Goal: Task Accomplishment & Management: Use online tool/utility

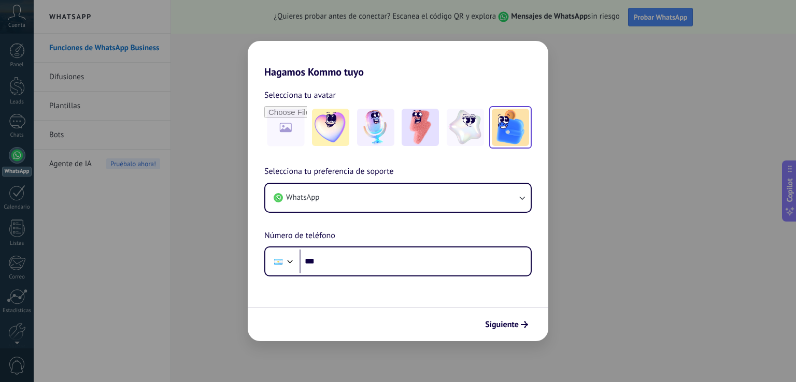
click at [500, 131] on img at bounding box center [510, 127] width 37 height 37
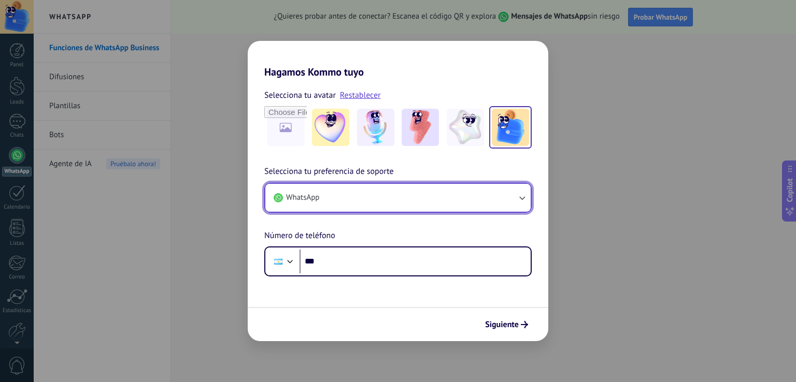
click at [518, 195] on icon "button" at bounding box center [521, 198] width 10 height 10
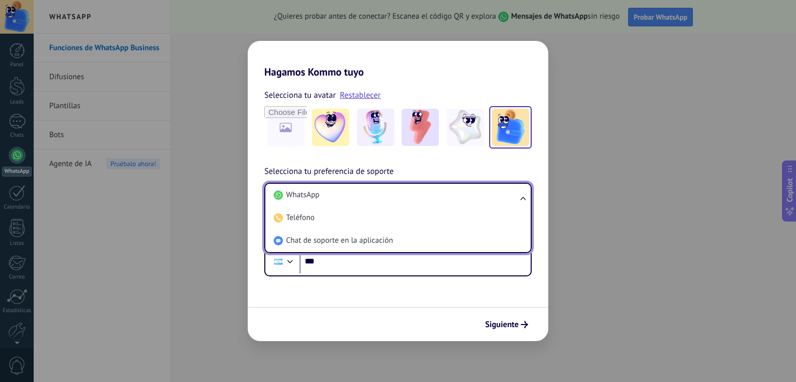
click at [518, 195] on ul "WhatsApp Teléfono Chat de soporte en la aplicación" at bounding box center [397, 218] width 267 height 70
click at [400, 304] on form "Selecciona tu avatar Restablecer Selecciona tu preferencia de soporte WhatsApp …" at bounding box center [398, 209] width 300 height 263
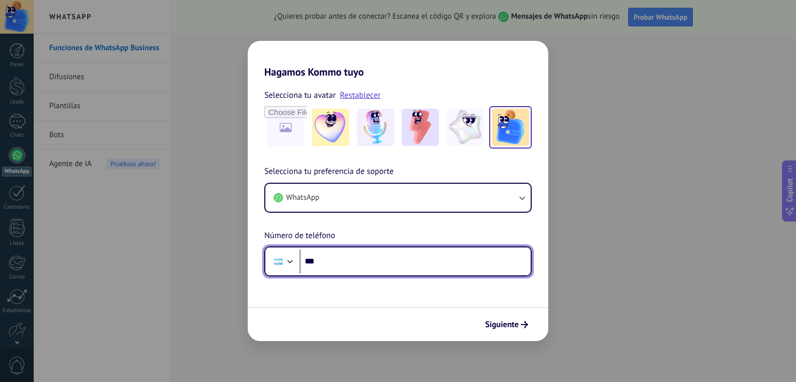
click at [381, 257] on input "***" at bounding box center [414, 262] width 231 height 24
type input "**********"
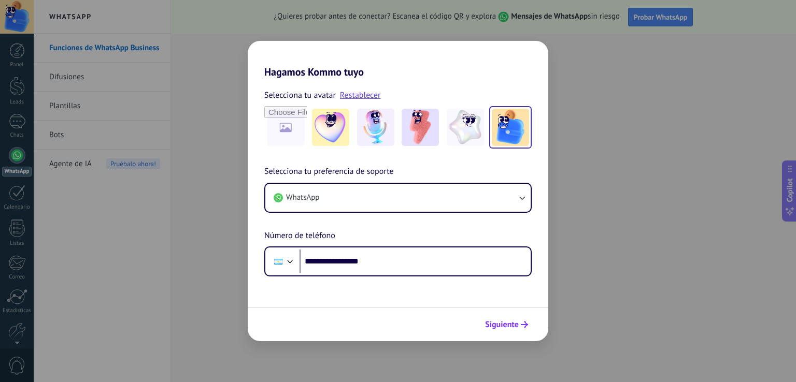
click at [508, 322] on span "Siguiente" at bounding box center [502, 324] width 34 height 7
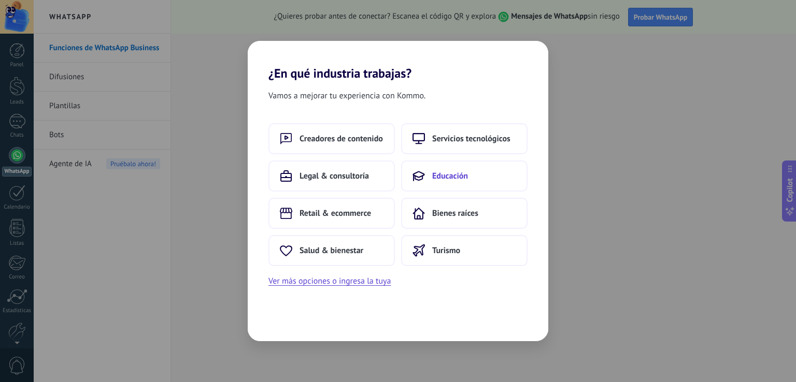
click at [443, 176] on span "Educación" at bounding box center [450, 176] width 36 height 10
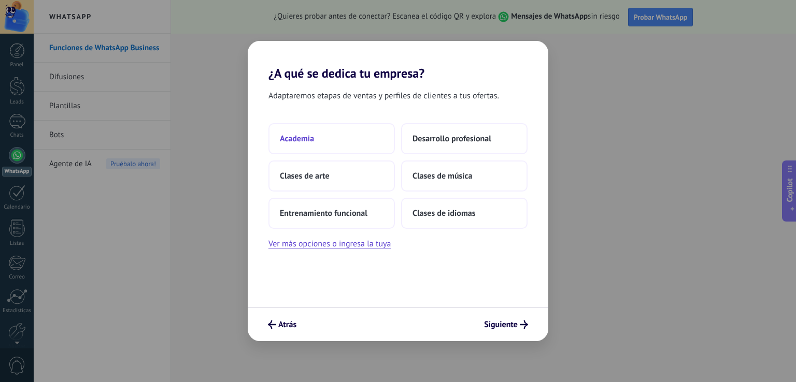
click at [305, 138] on span "Academia" at bounding box center [297, 139] width 34 height 10
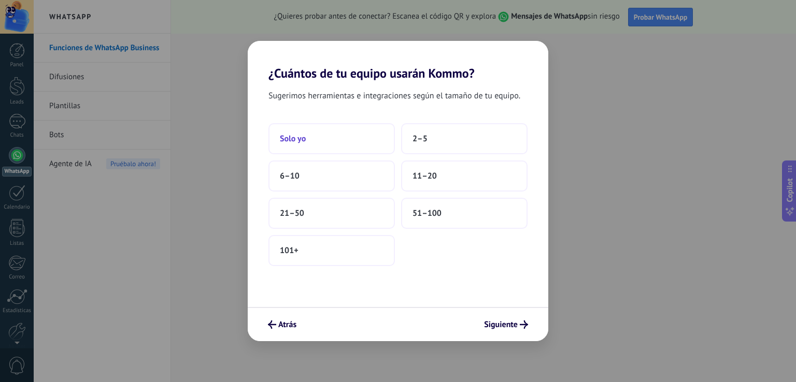
click at [289, 138] on span "Solo yo" at bounding box center [293, 139] width 26 height 10
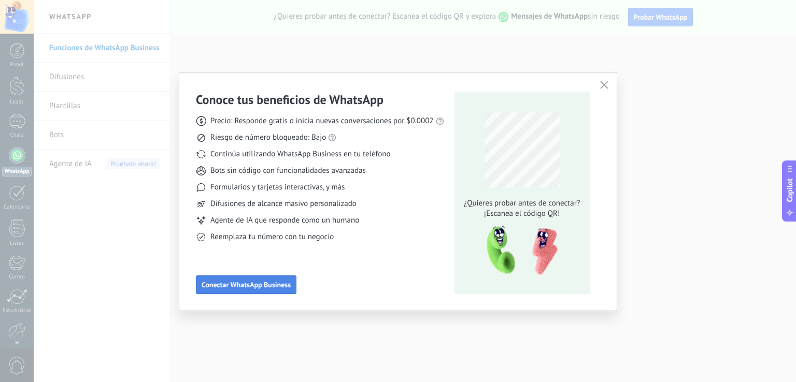
click at [254, 282] on span "Conectar WhatsApp Business" at bounding box center [246, 284] width 89 height 7
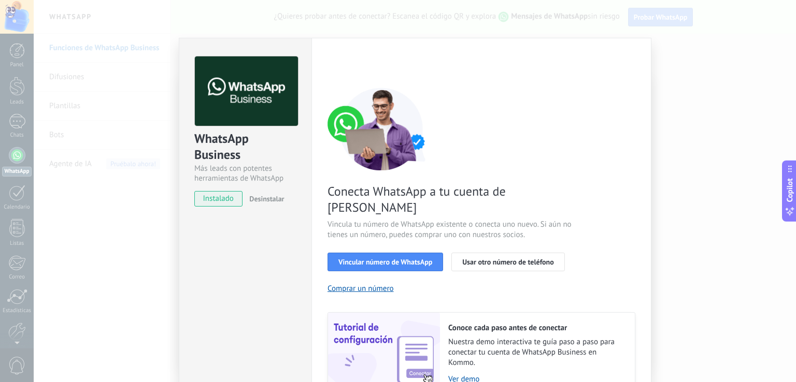
click at [215, 199] on span "instalado" at bounding box center [218, 199] width 47 height 16
click at [394, 253] on button "Vincular número de WhatsApp" at bounding box center [385, 262] width 116 height 19
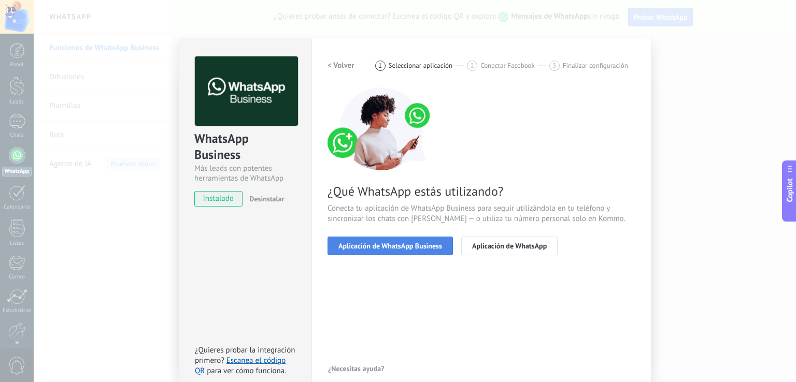
click at [393, 247] on span "Aplicación de WhatsApp Business" at bounding box center [390, 245] width 104 height 7
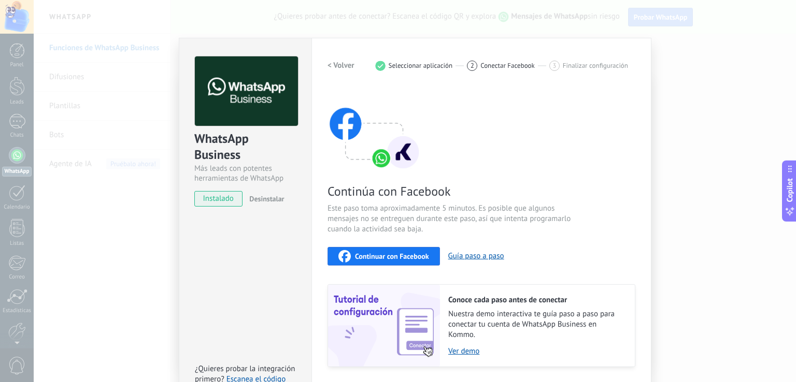
scroll to position [31, 0]
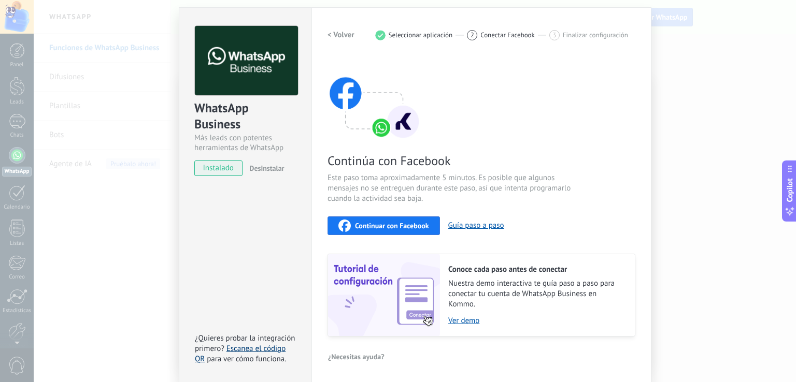
click at [237, 349] on link "Escanea el código QR" at bounding box center [240, 354] width 91 height 20
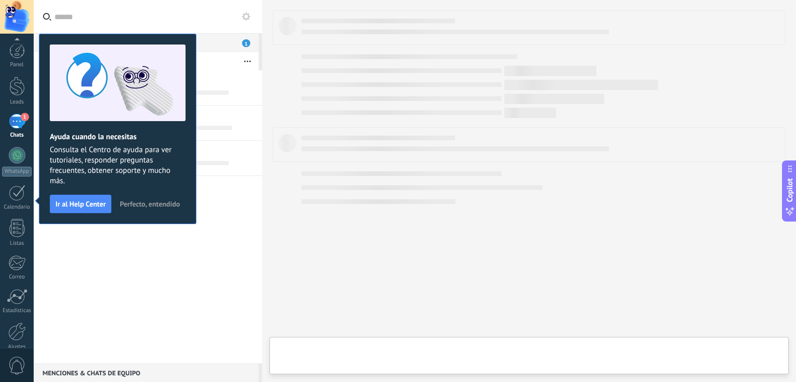
scroll to position [48, 0]
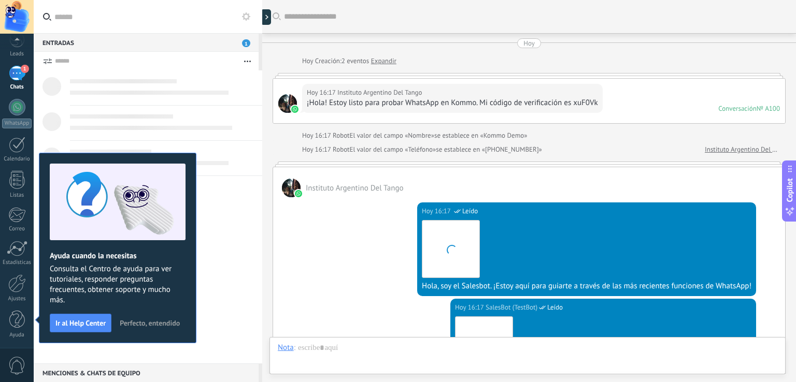
scroll to position [303, 0]
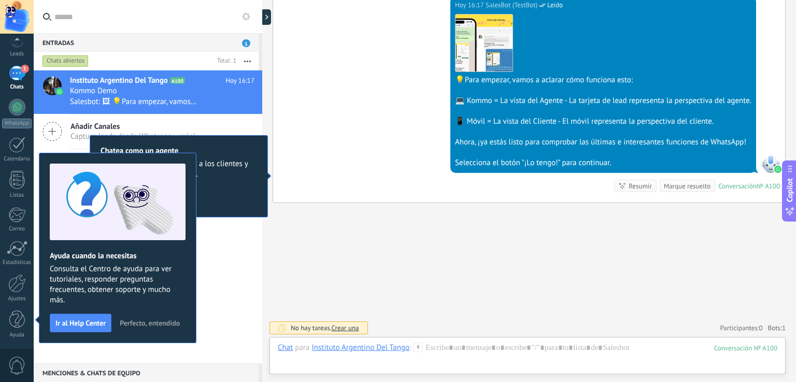
click at [383, 246] on div "Buscar Carga más [DATE] [DATE] Creación: 2 eventos Expandir [DATE] 16:17 Instit…" at bounding box center [529, 40] width 534 height 686
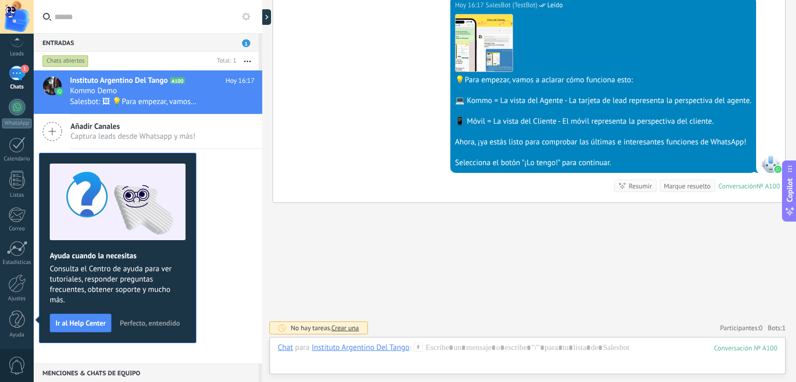
click at [347, 267] on div "Buscar Carga más [DATE] [DATE] Creación: 2 eventos Expandir [DATE] 16:17 Instit…" at bounding box center [529, 40] width 534 height 686
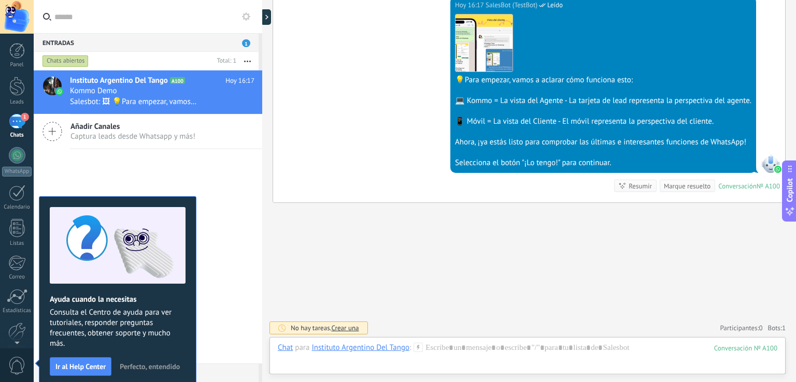
click at [133, 152] on div "Instituto Argentino Del Tango A100 [DATE] 16:17 Kommo Demo Salesbot: 🖼 💡Para em…" at bounding box center [148, 216] width 228 height 293
click at [104, 79] on span "Instituto Argentino Del Tango" at bounding box center [119, 81] width 98 height 10
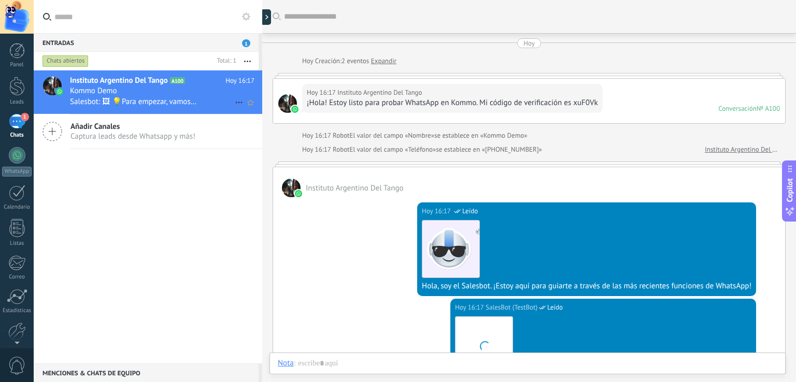
scroll to position [209, 0]
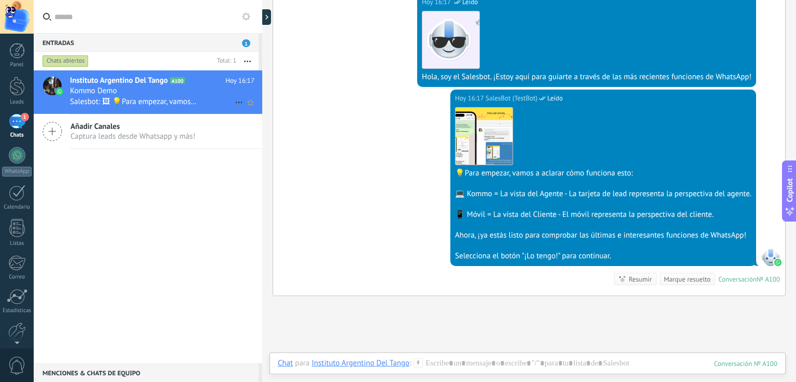
click at [127, 91] on div "Kommo Demo" at bounding box center [162, 91] width 184 height 10
click at [159, 102] on span "Salesbot: 🖼 💡Para empezar, vamos a aclarar cómo funciona esto: 💻 Kommo = La vis…" at bounding box center [133, 102] width 127 height 10
click at [376, 251] on div "[DATE] 16:17 SalesBot (TestBot) Leído Descargar 💡Para empezar, vamos a aclarar …" at bounding box center [529, 193] width 512 height 206
click at [353, 187] on div "[DATE] 16:17 SalesBot (TestBot) Leído Descargar 💡Para empezar, vamos a aclarar …" at bounding box center [529, 193] width 512 height 206
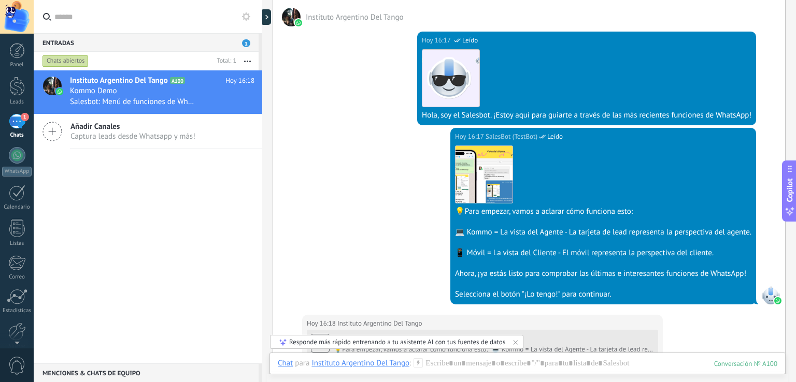
scroll to position [0, 0]
